Goal: Transaction & Acquisition: Download file/media

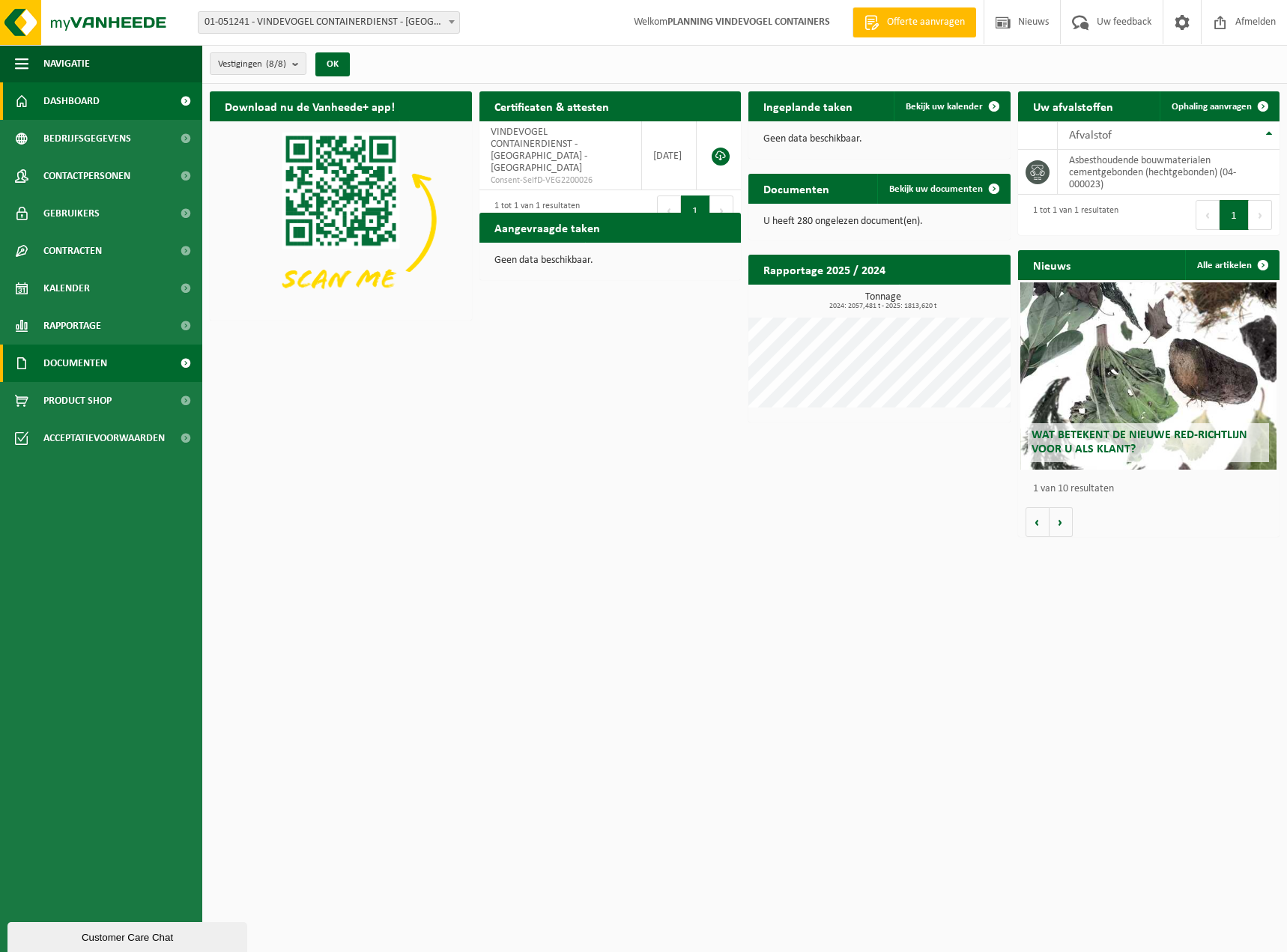
click at [105, 363] on span "Documenten" at bounding box center [75, 364] width 63 height 38
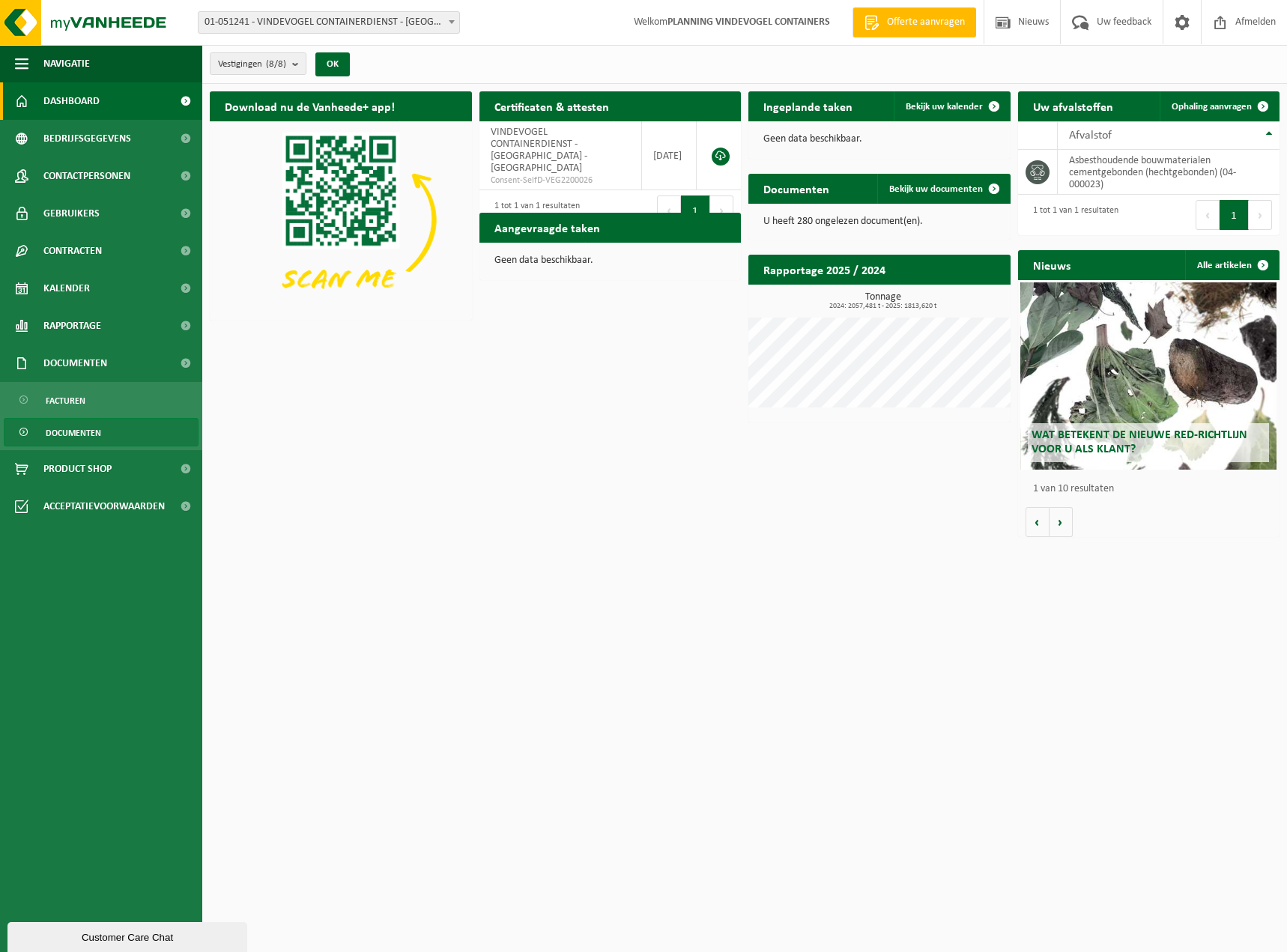
click at [77, 425] on span "Documenten" at bounding box center [73, 433] width 55 height 29
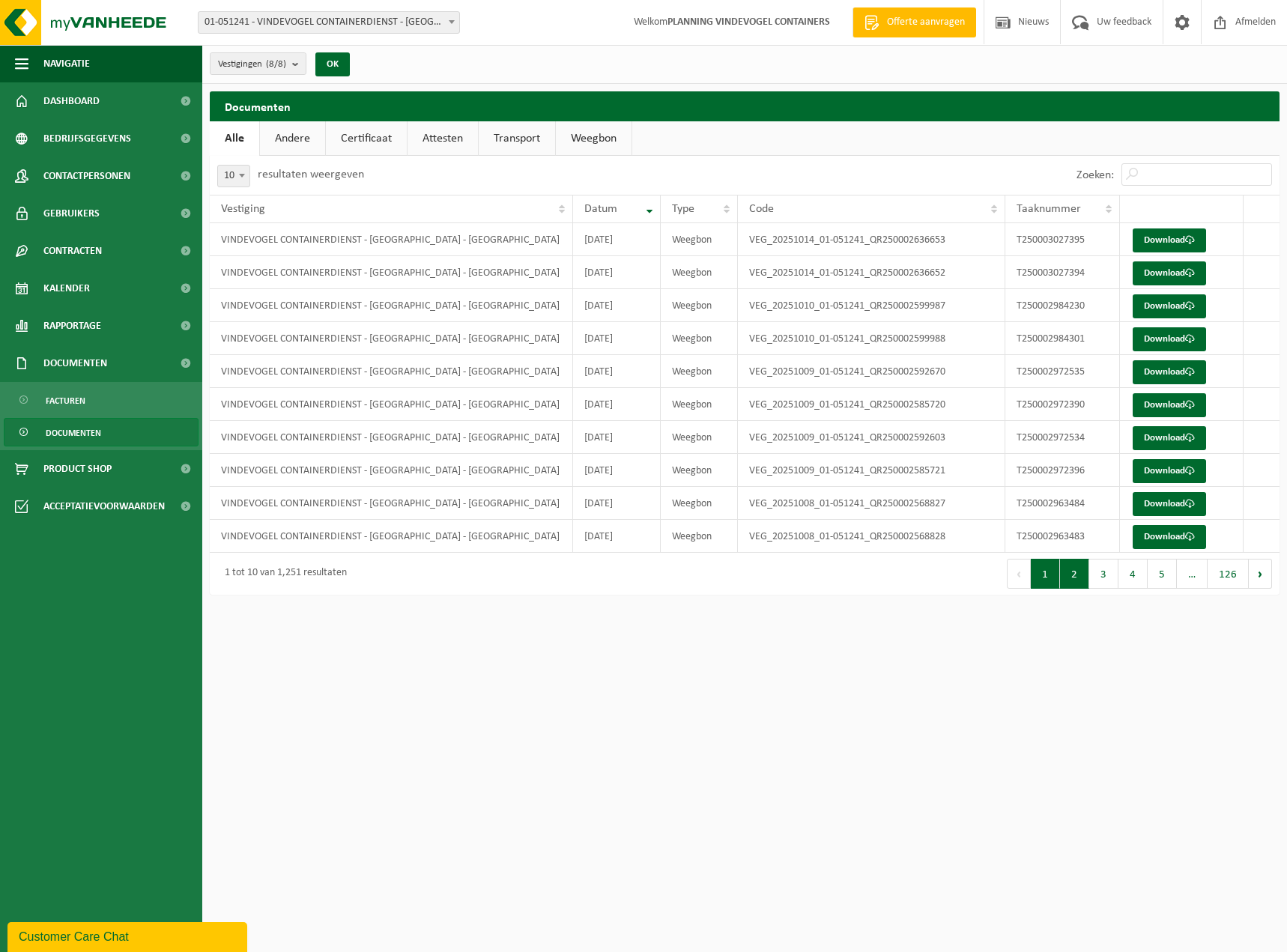
click at [1082, 574] on button "2" at bounding box center [1074, 574] width 29 height 30
click at [1102, 576] on button "3" at bounding box center [1104, 574] width 29 height 30
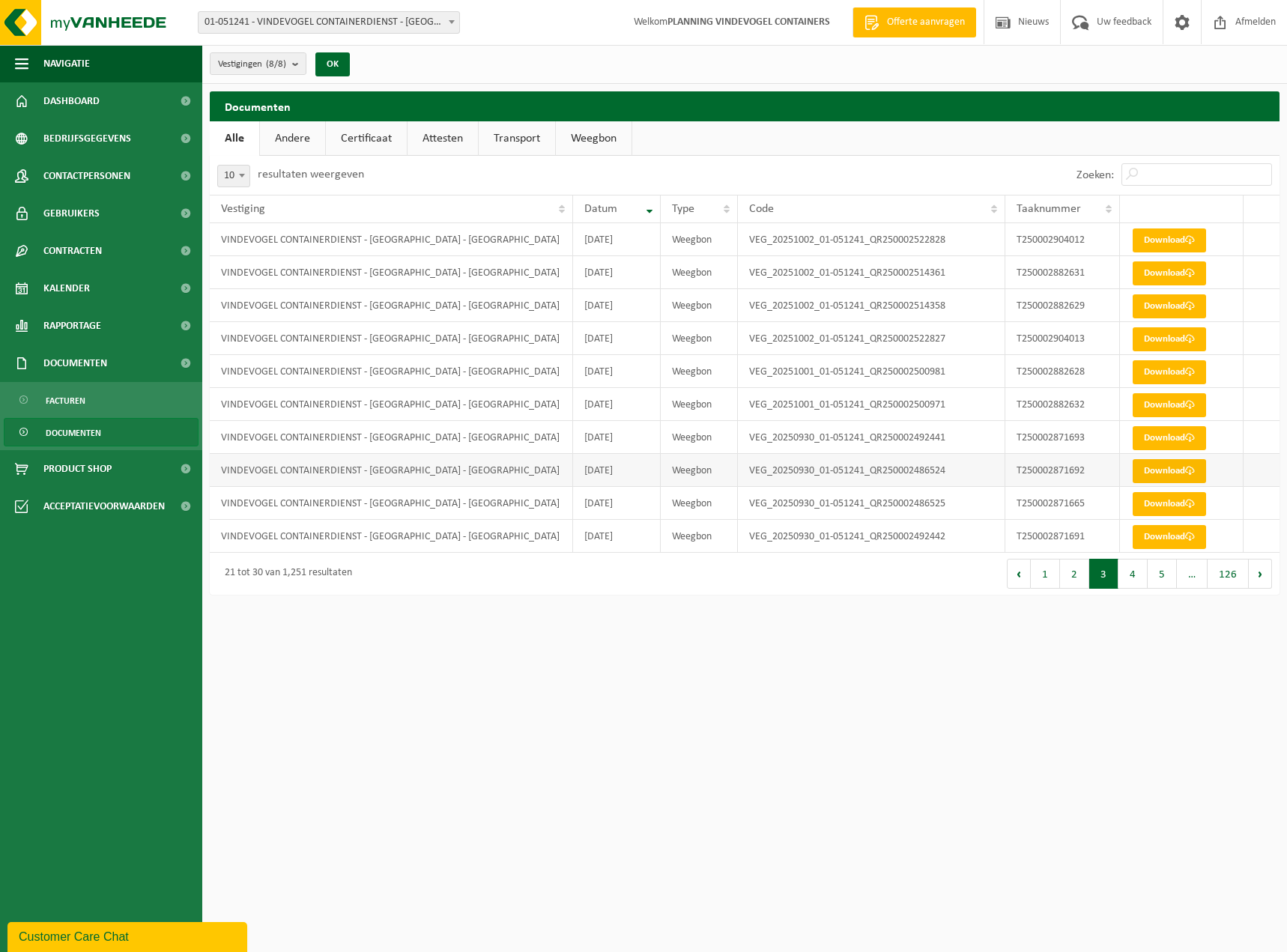
click at [1163, 478] on link "Download" at bounding box center [1169, 471] width 73 height 24
